Goal: Share content

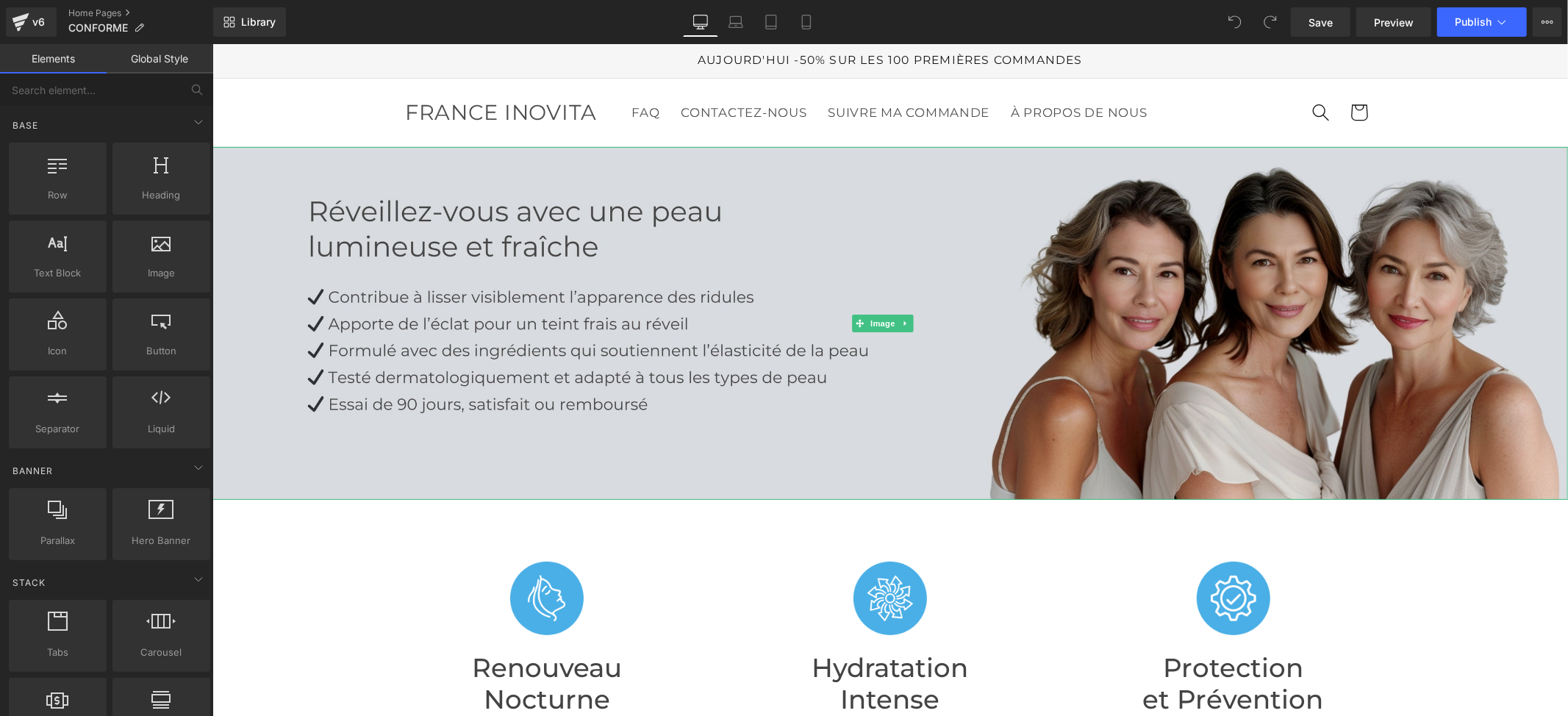
click at [824, 229] on img at bounding box center [890, 322] width 1356 height 353
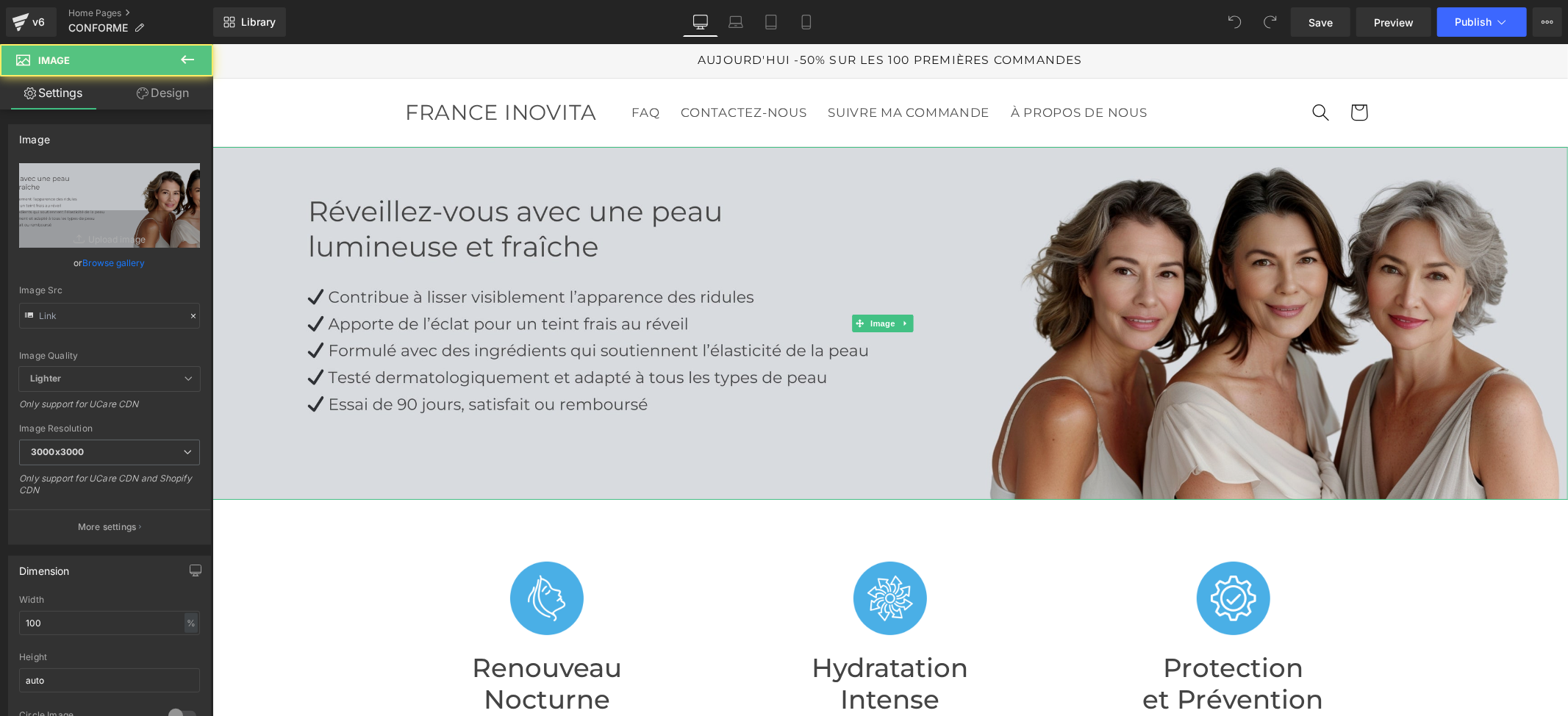
type input "[URL][DOMAIN_NAME]"
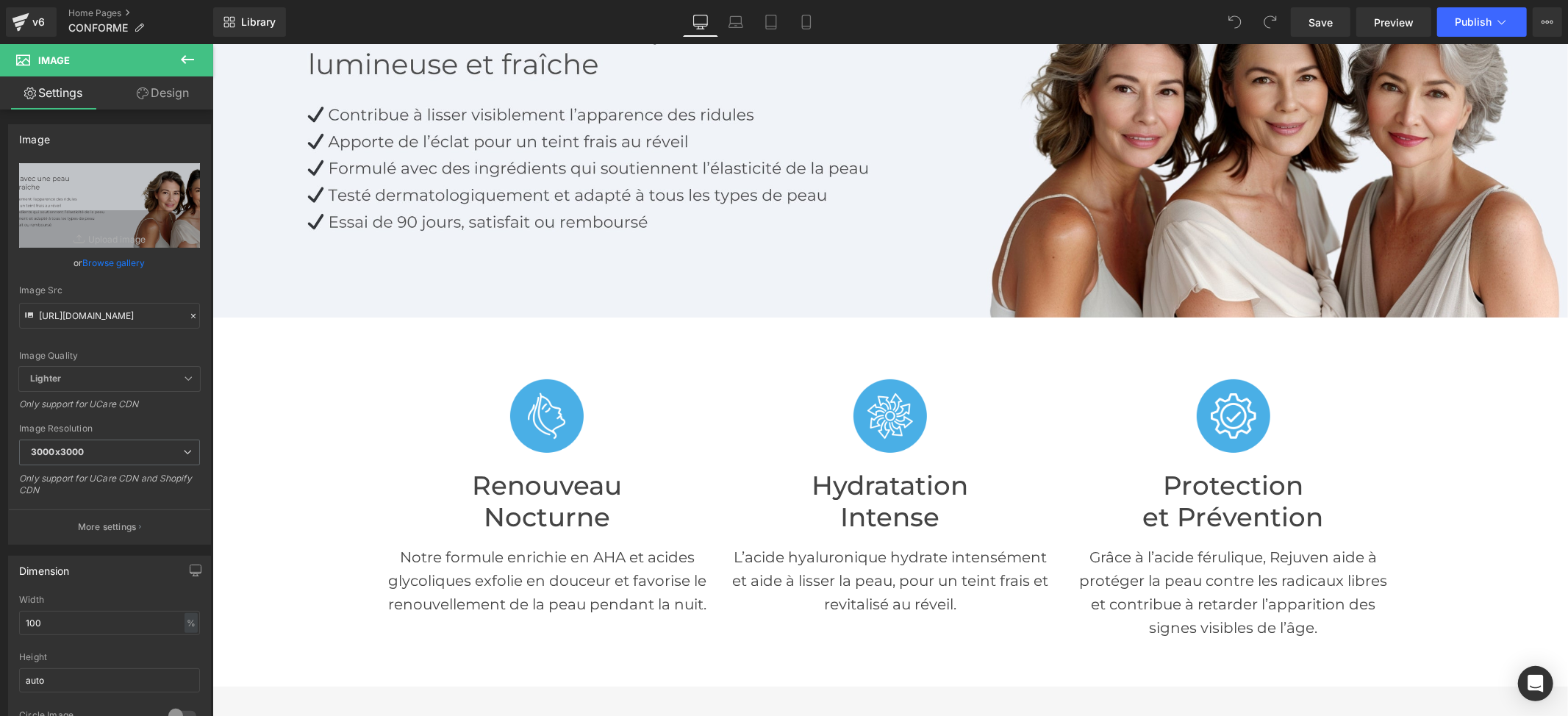
scroll to position [490, 0]
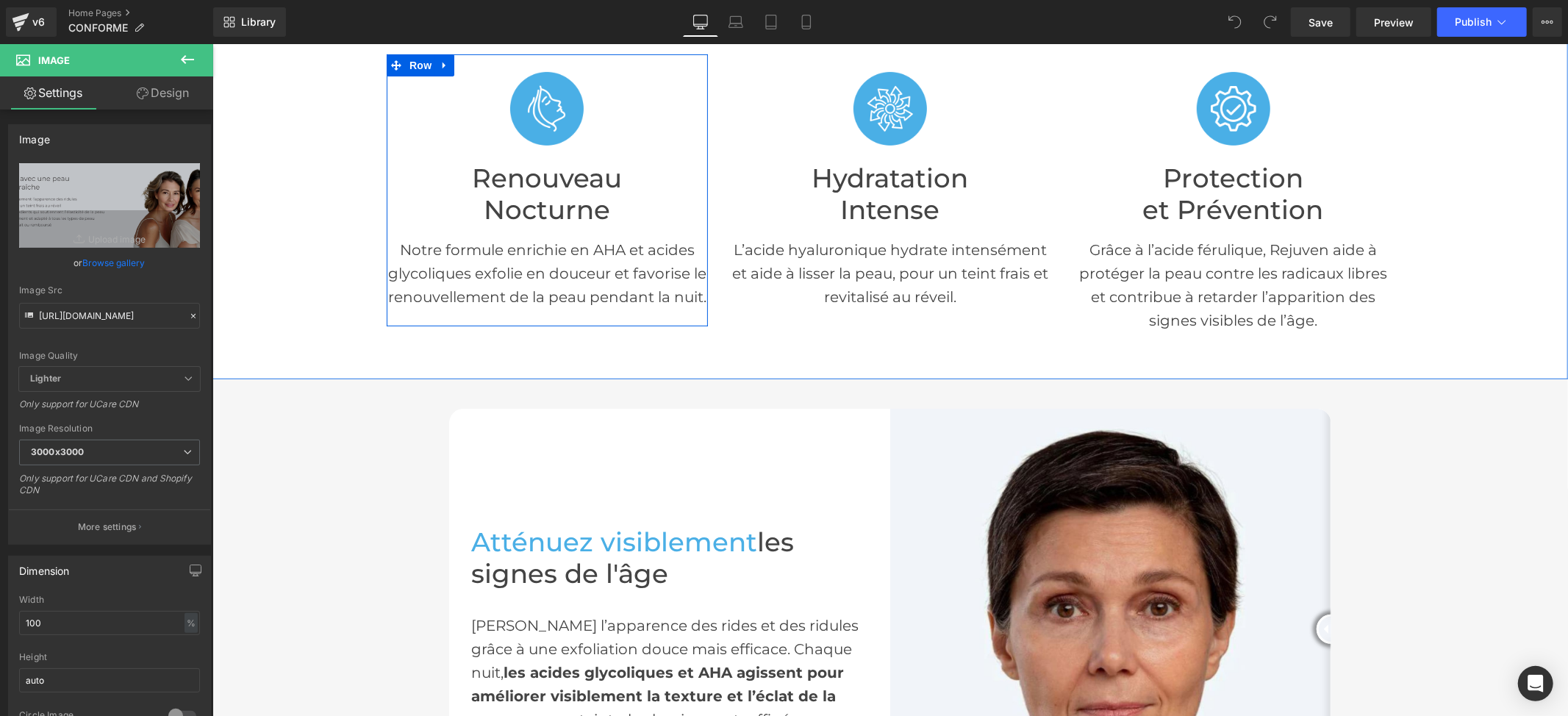
click at [533, 194] on h1 "Nocturne" at bounding box center [546, 210] width 321 height 32
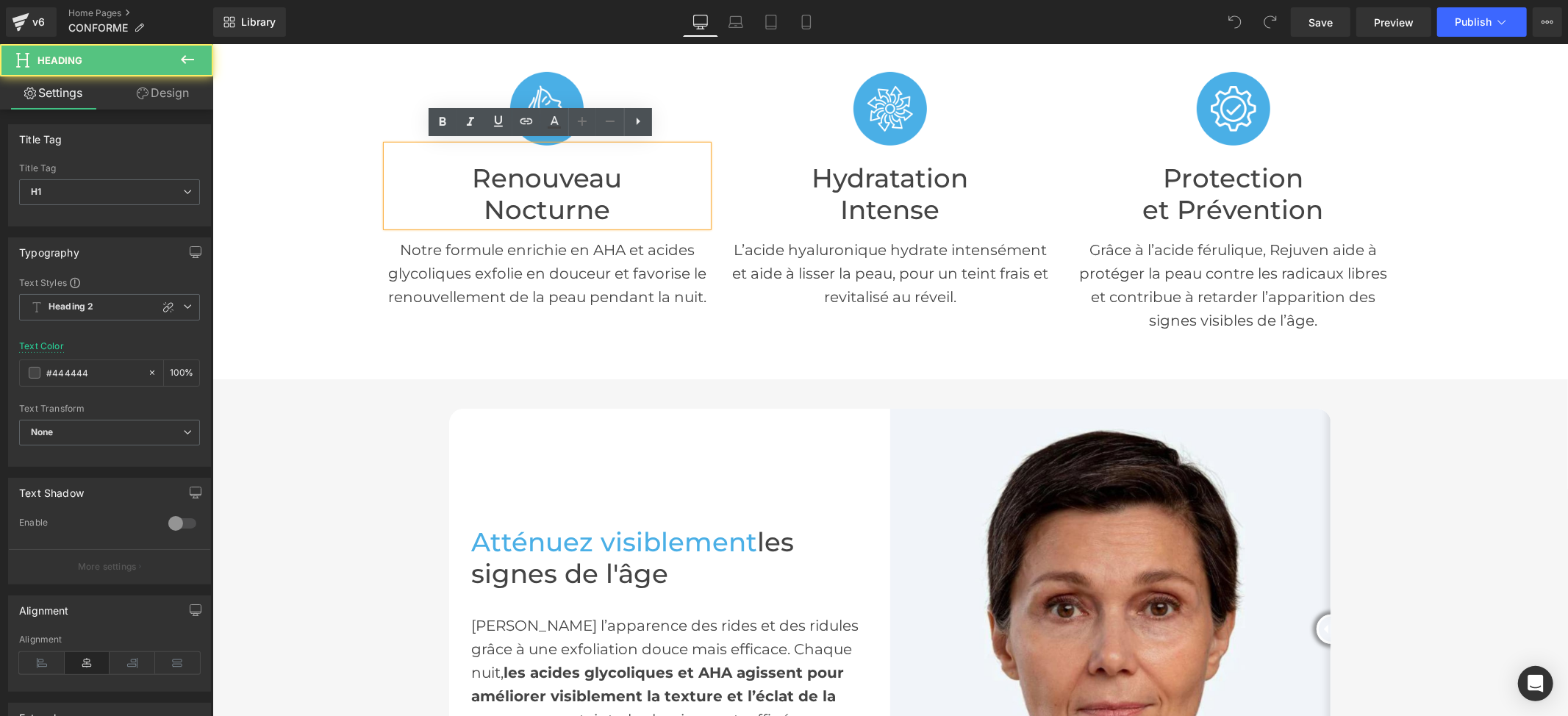
click at [567, 206] on h1 "Nocturne" at bounding box center [546, 210] width 321 height 32
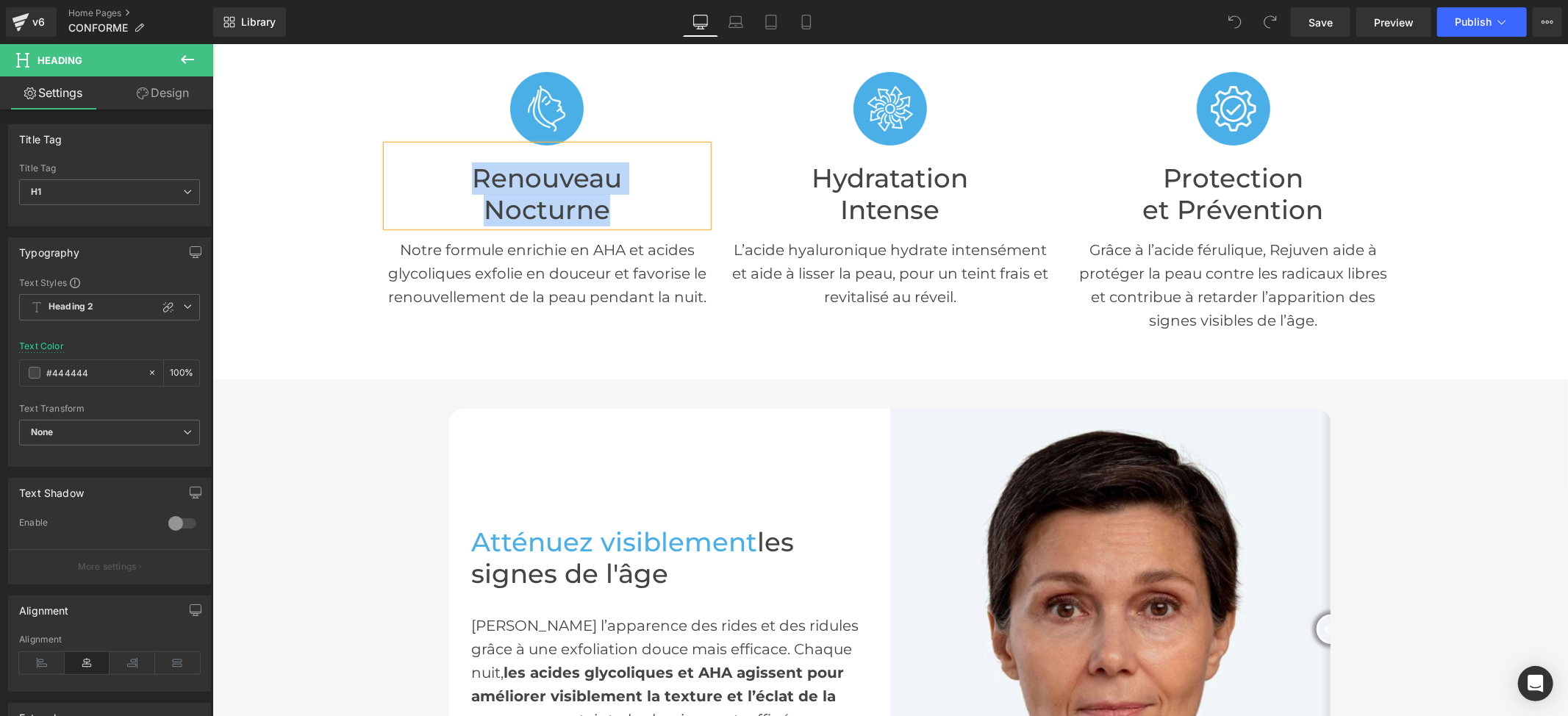
copy div "Renouveau Nocturne"
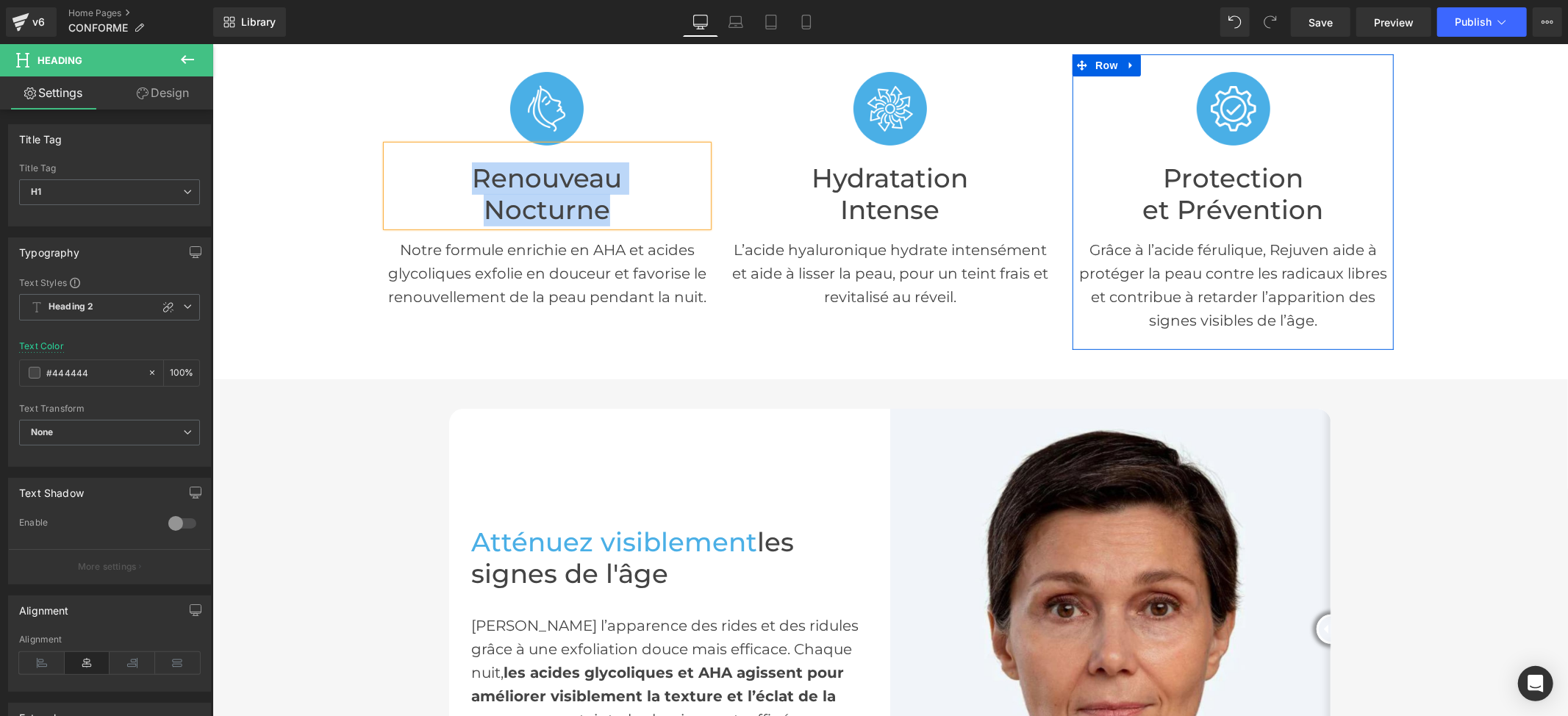
scroll to position [0, 0]
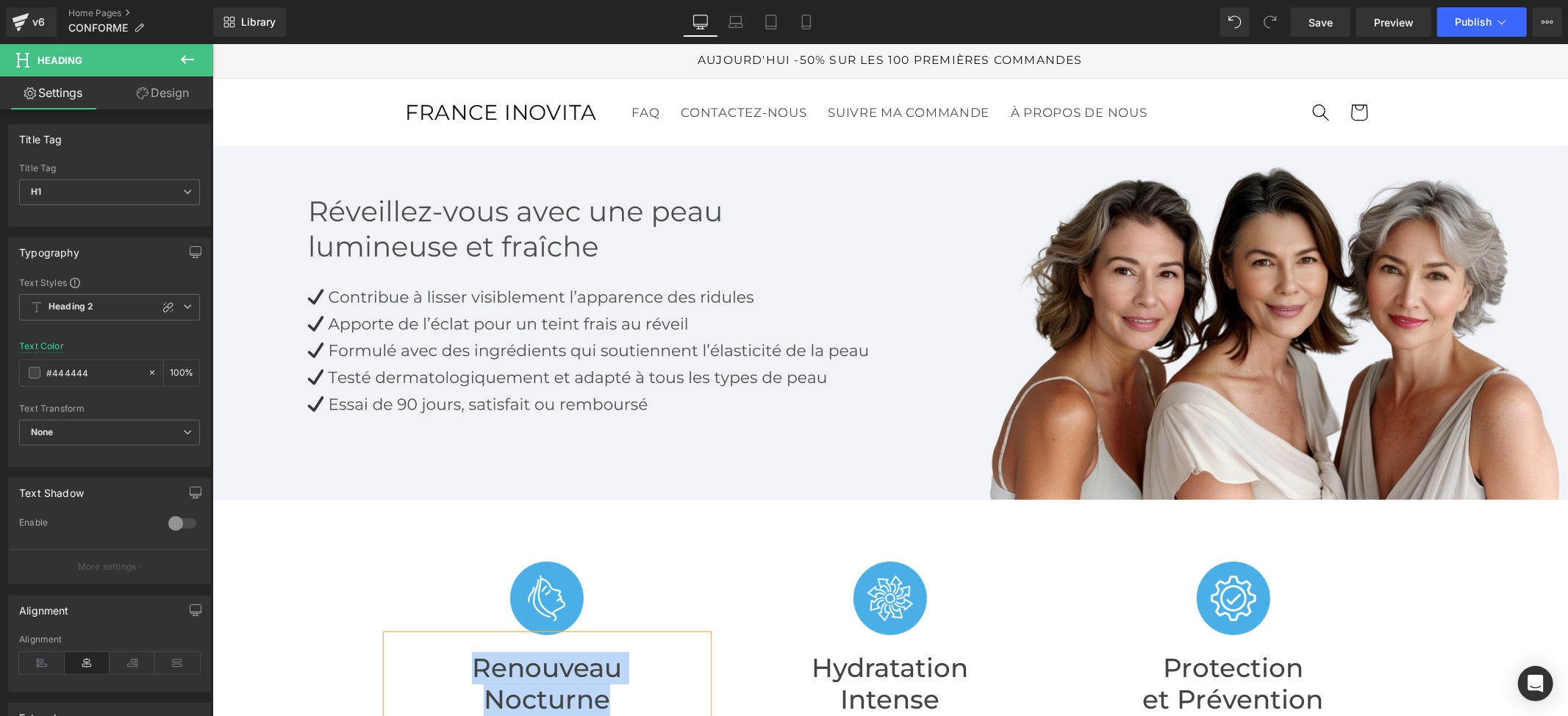
click at [501, 113] on span "FRANCE INOVITA" at bounding box center [500, 111] width 192 height 26
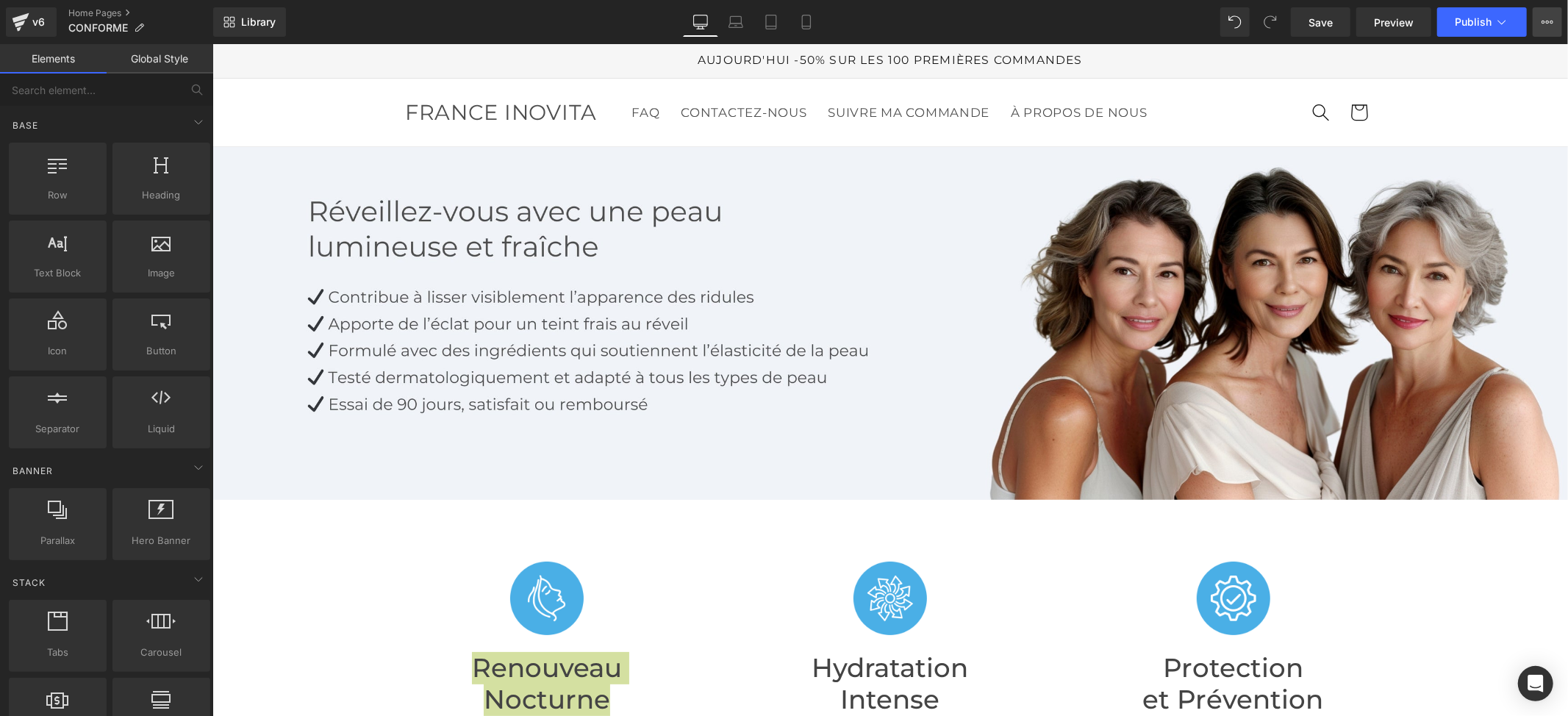
click at [1545, 25] on icon at bounding box center [1547, 21] width 11 height 11
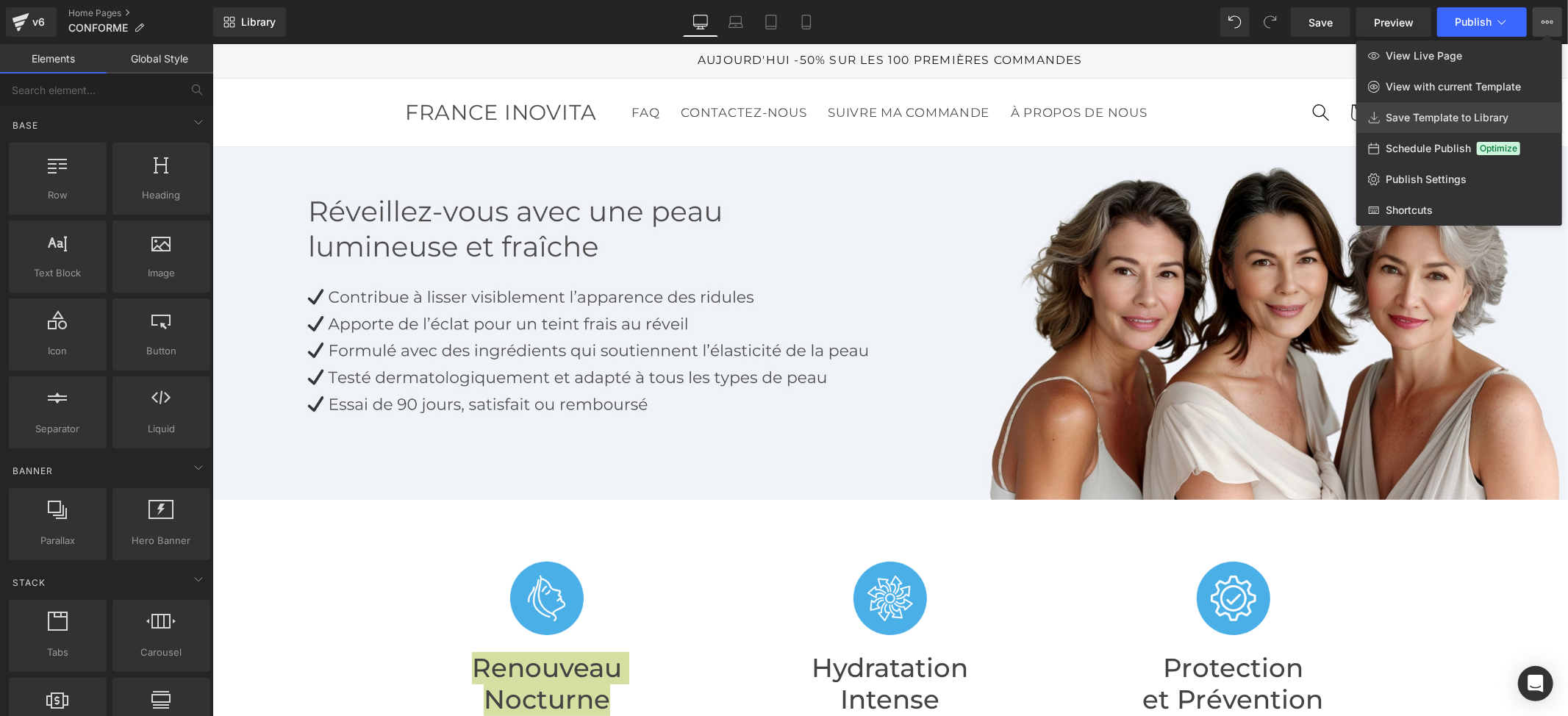
click at [1432, 116] on span "Save Template to Library" at bounding box center [1448, 117] width 123 height 13
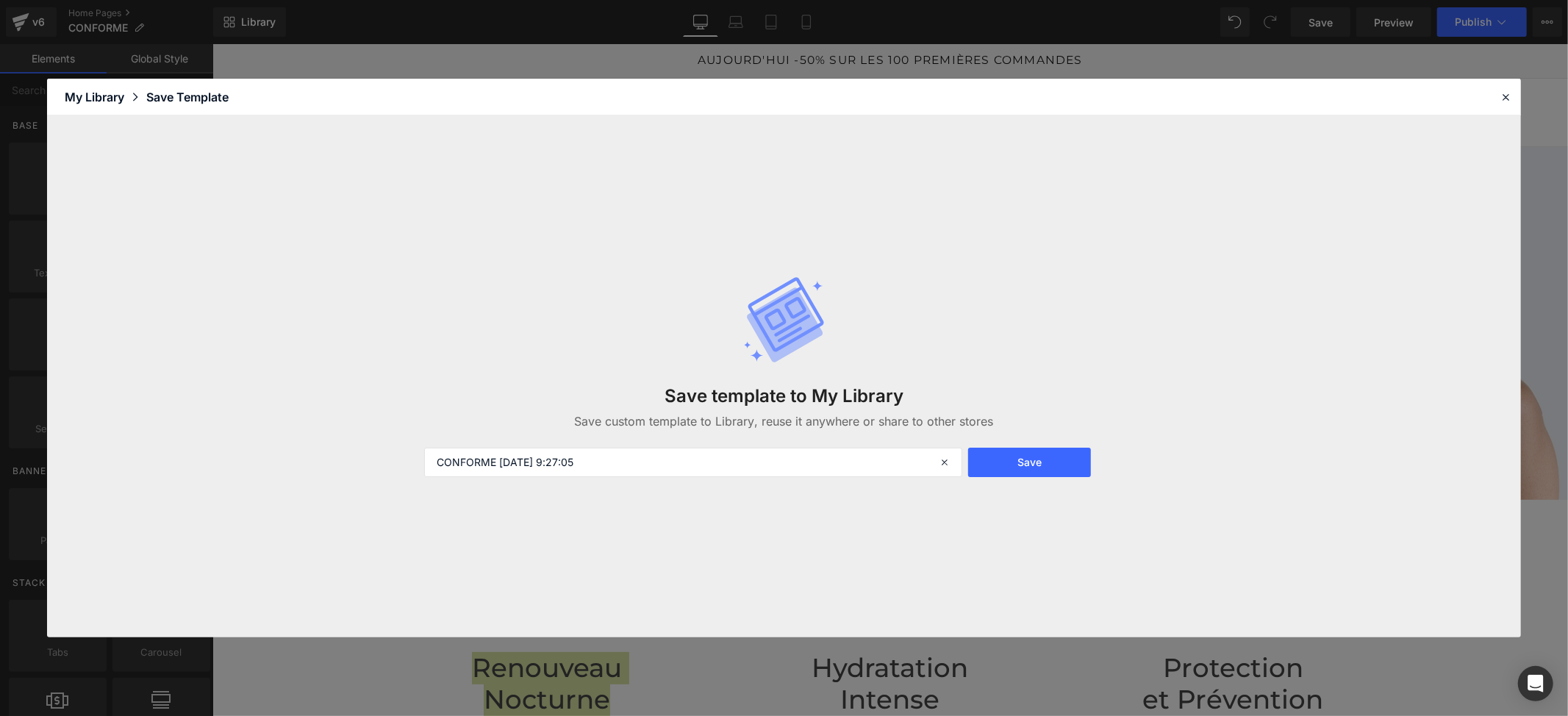
click at [677, 446] on div "Save template to My Library Save custom template to Library, reuse it anywhere …" at bounding box center [784, 376] width 737 height 260
click at [1024, 466] on button "Save" at bounding box center [1030, 462] width 123 height 29
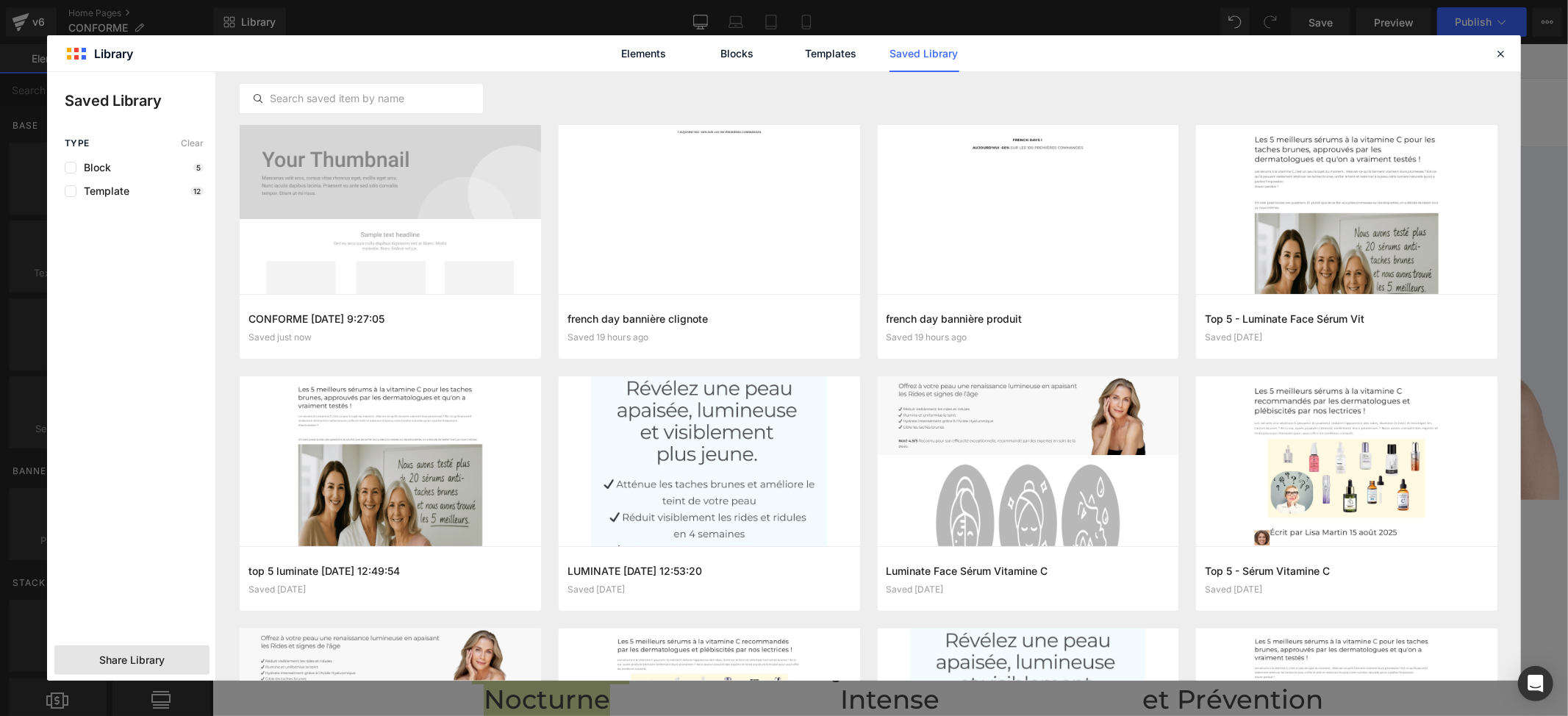
click at [153, 657] on span "Share Library" at bounding box center [132, 660] width 65 height 15
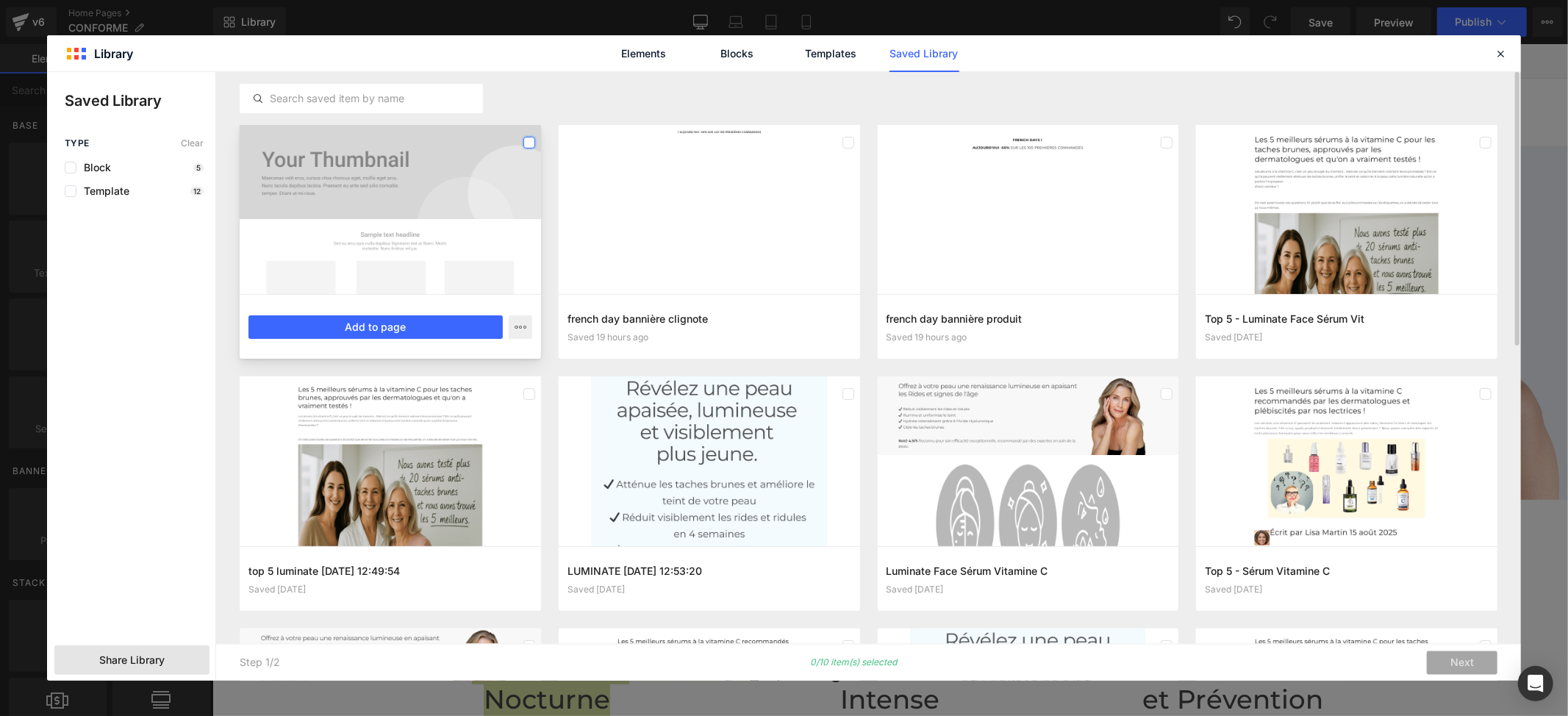
click at [527, 142] on label at bounding box center [529, 142] width 11 height 11
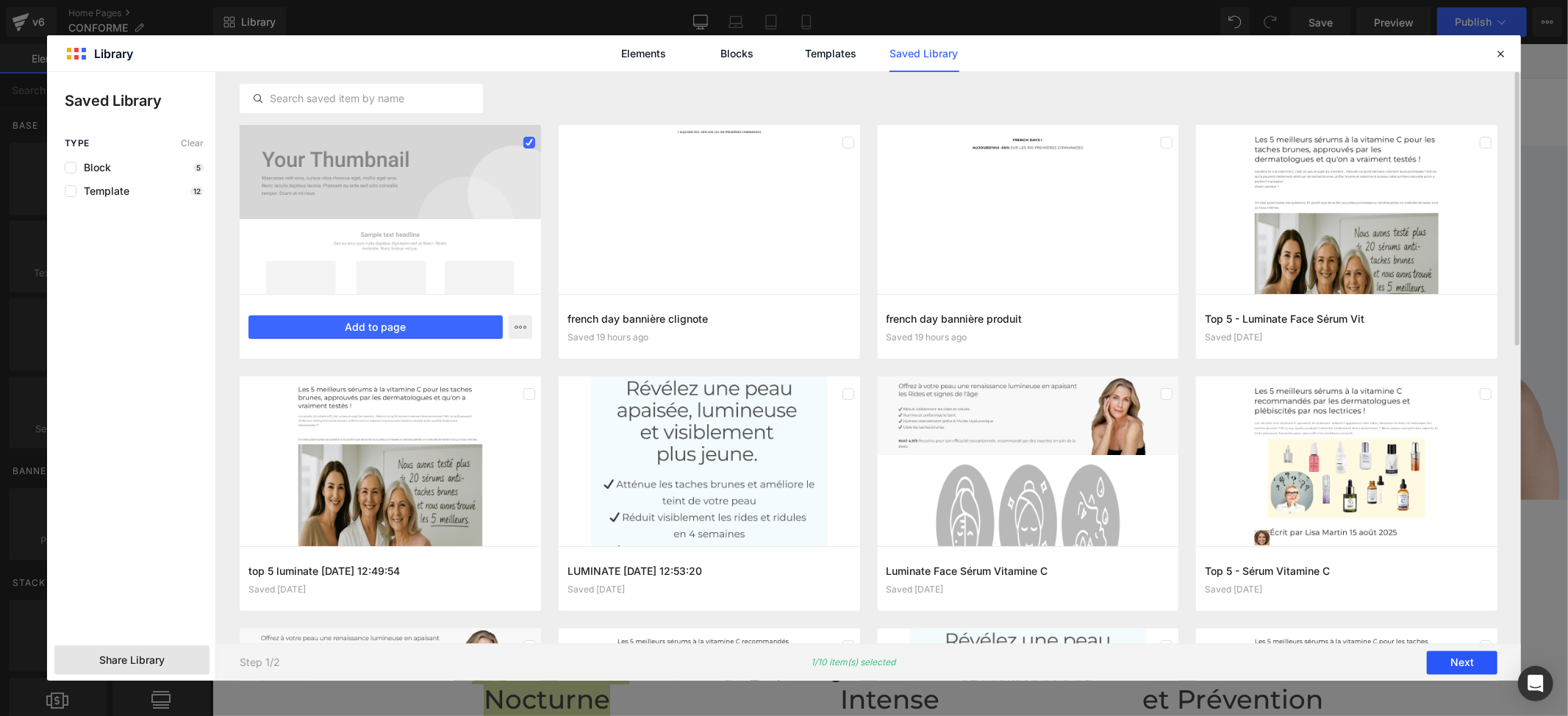
click at [1468, 657] on button "Next" at bounding box center [1462, 663] width 70 height 24
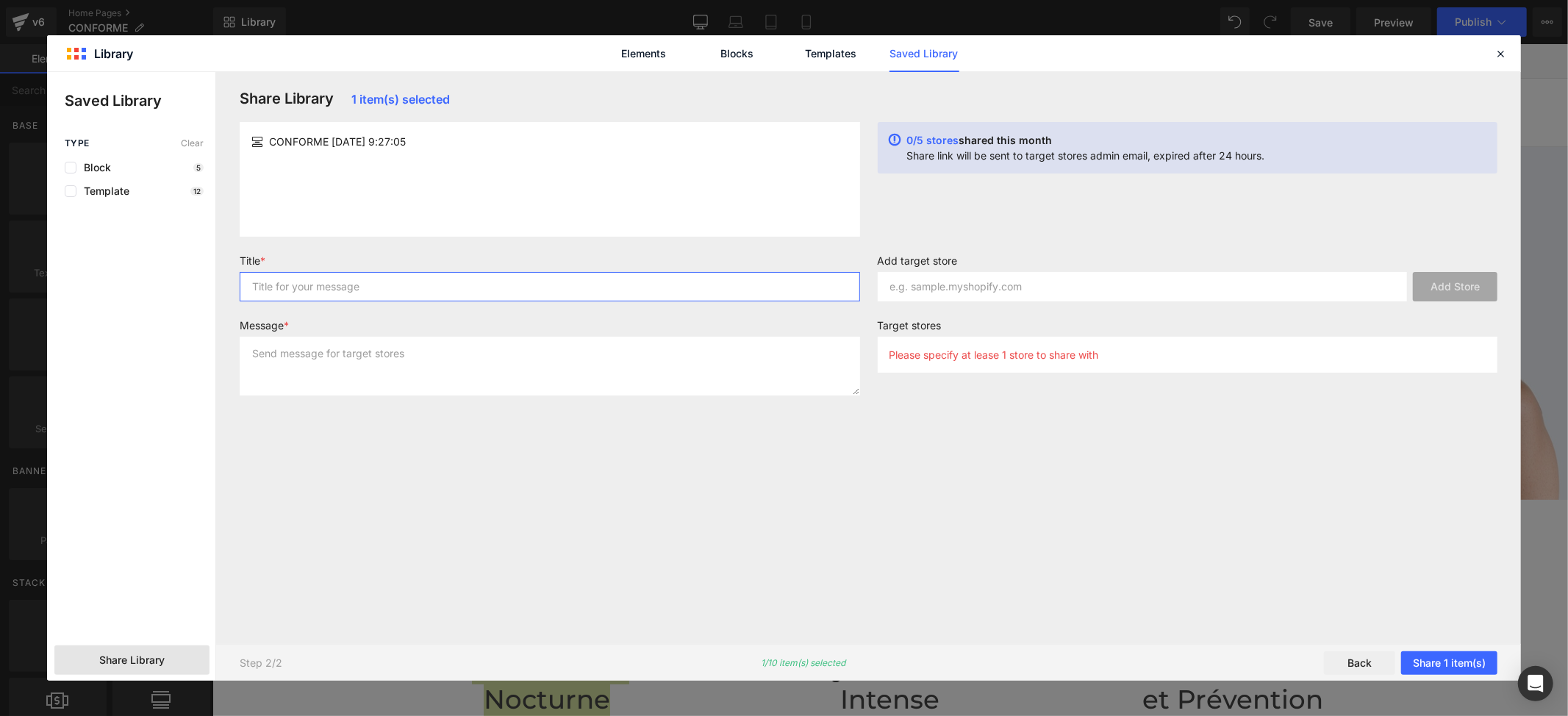
click at [320, 283] on input "text" at bounding box center [551, 286] width 621 height 29
type input "Conforme"
click at [318, 348] on textarea at bounding box center [551, 366] width 621 height 59
type textarea "Conforme"
click at [928, 274] on input "text" at bounding box center [1142, 286] width 530 height 29
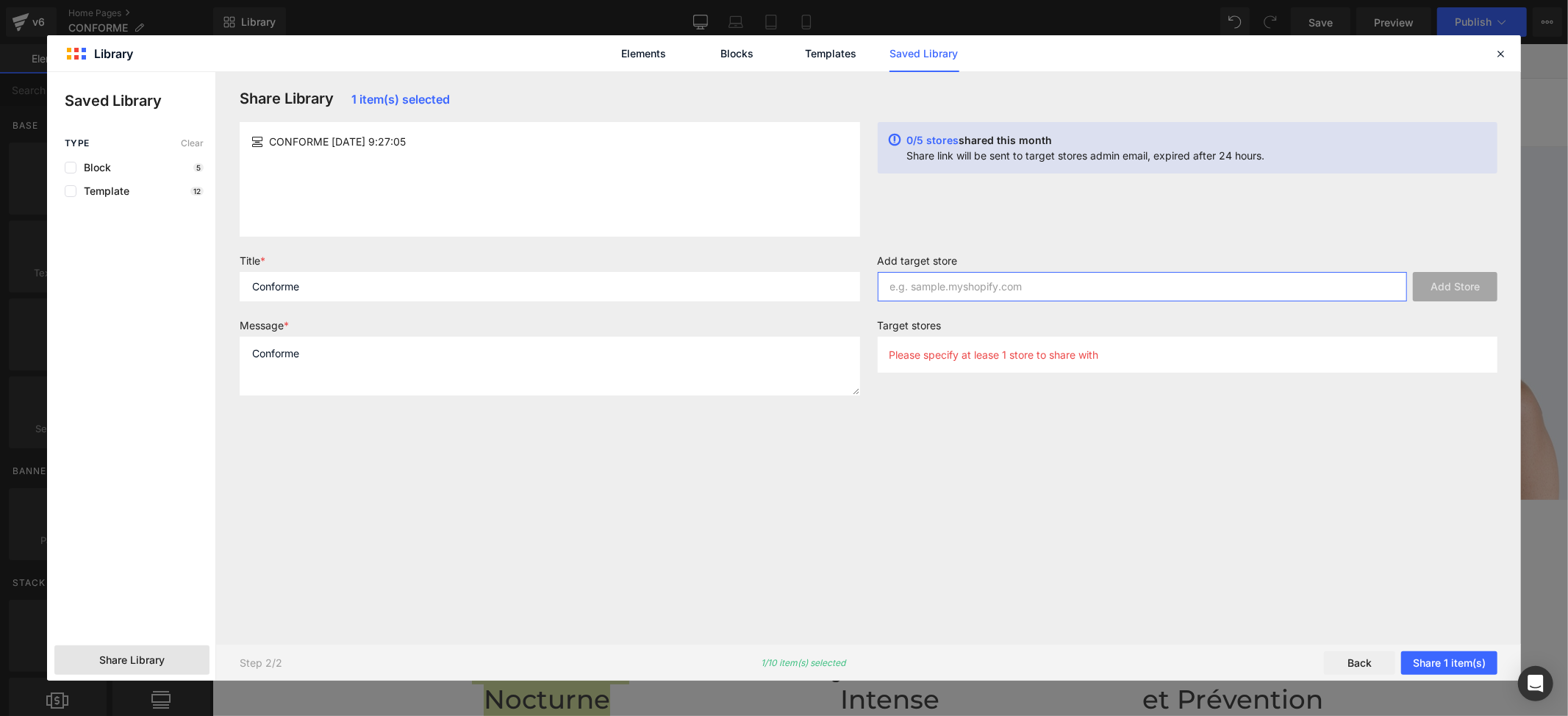
click at [944, 292] on input "text" at bounding box center [1142, 286] width 530 height 29
paste input "zqwhpy-m4"
type input "zqwhpy-m4"
click at [1463, 283] on button "Add Store" at bounding box center [1455, 286] width 84 height 29
click at [1438, 666] on button "Share 1 item(s)" at bounding box center [1449, 663] width 97 height 24
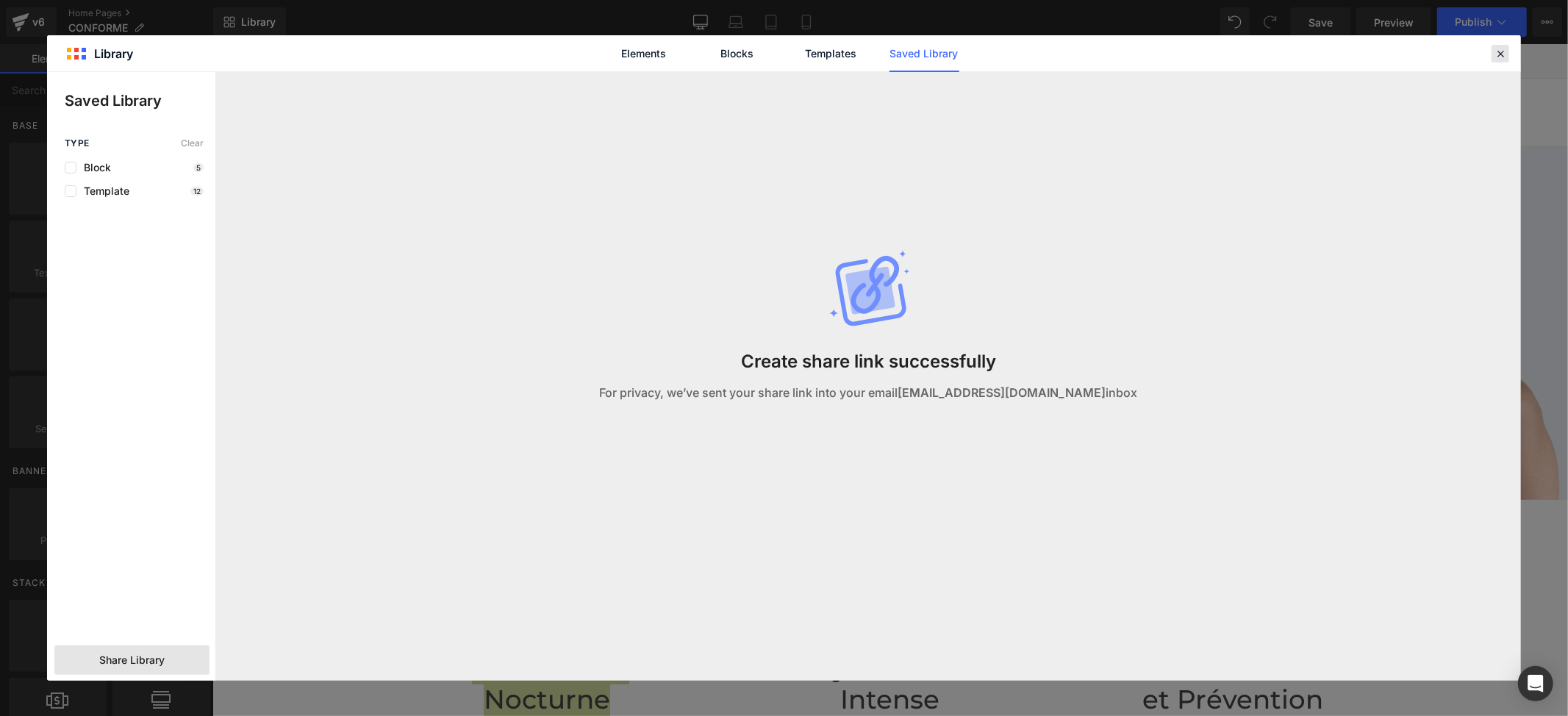
drag, startPoint x: 1500, startPoint y: 56, endPoint x: 1272, endPoint y: 30, distance: 229.5
click at [1500, 56] on icon at bounding box center [1500, 54] width 13 height 13
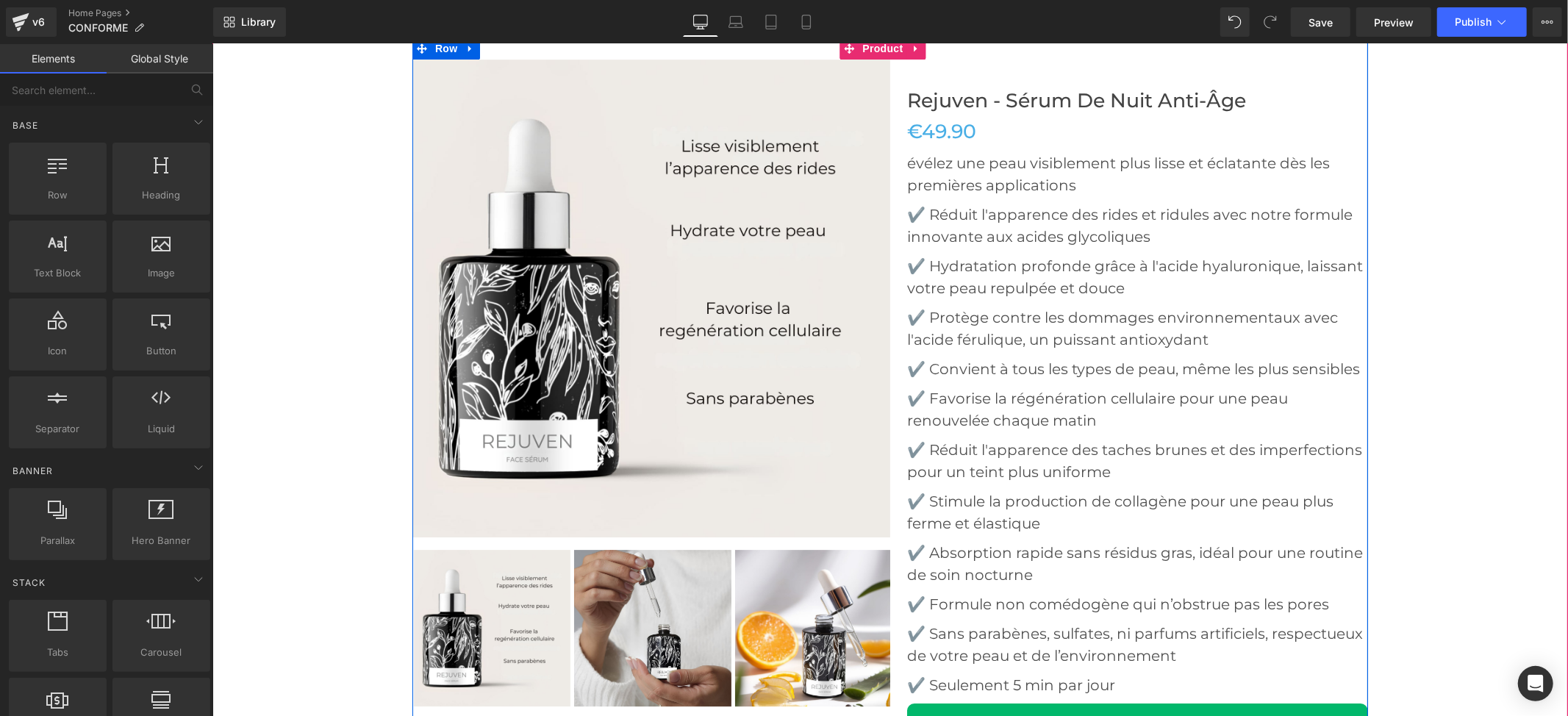
scroll to position [3824, 0]
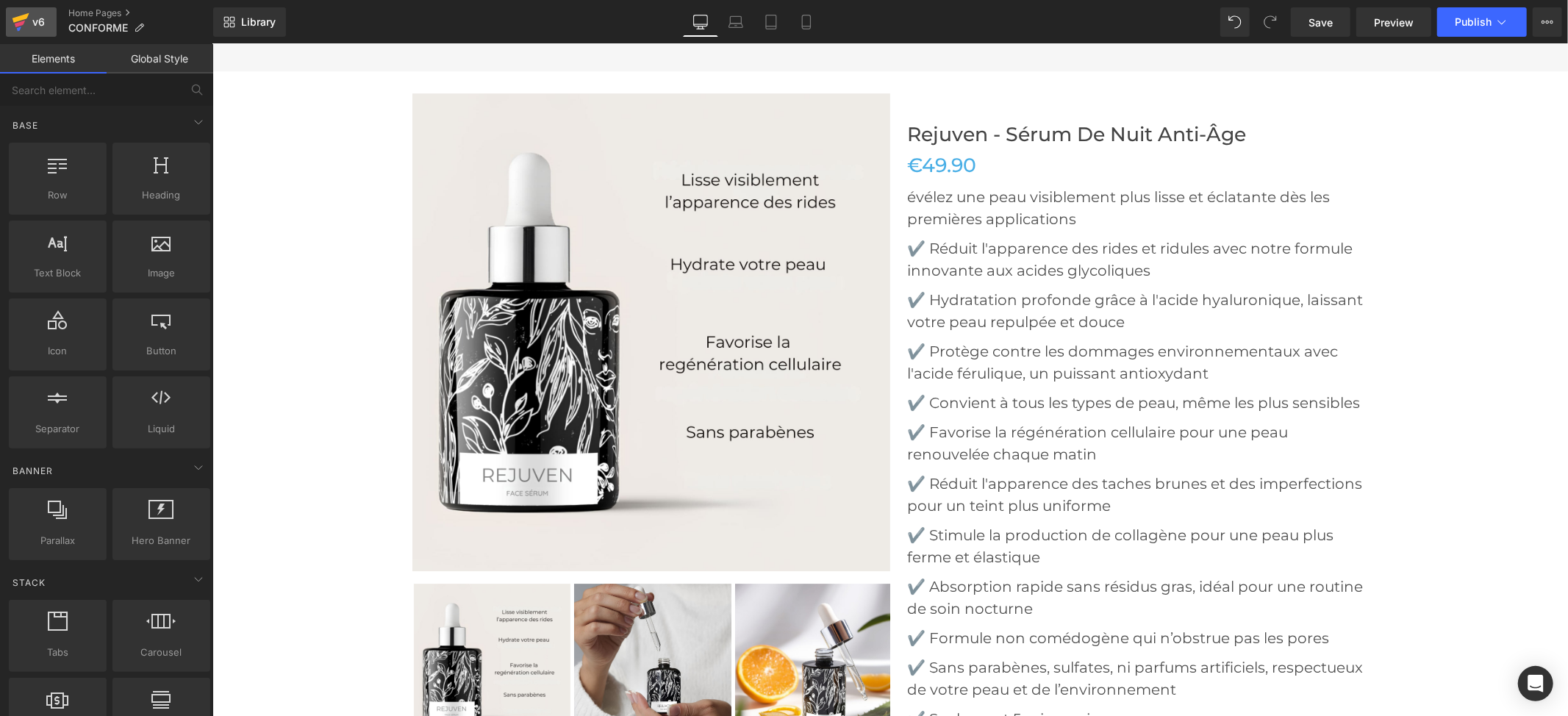
click at [33, 20] on div "v6" at bounding box center [38, 22] width 18 height 19
